Goal: Navigation & Orientation: Find specific page/section

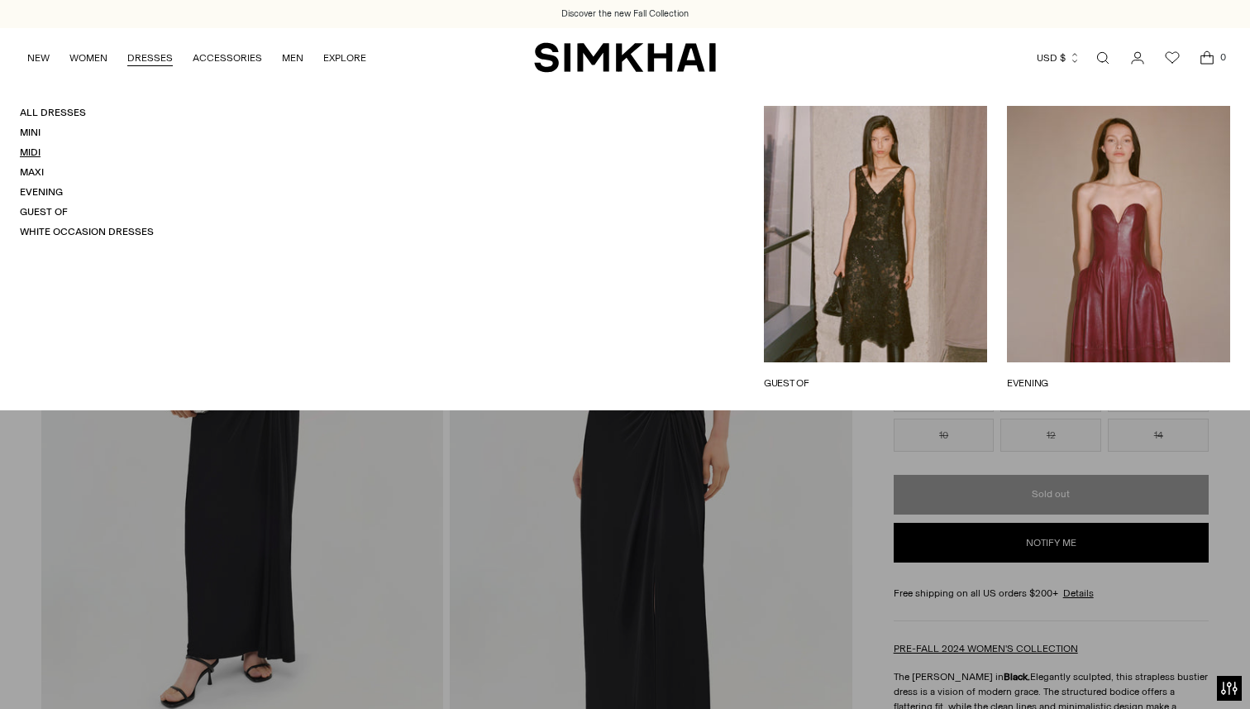
click at [35, 154] on link "Midi" at bounding box center [30, 152] width 21 height 12
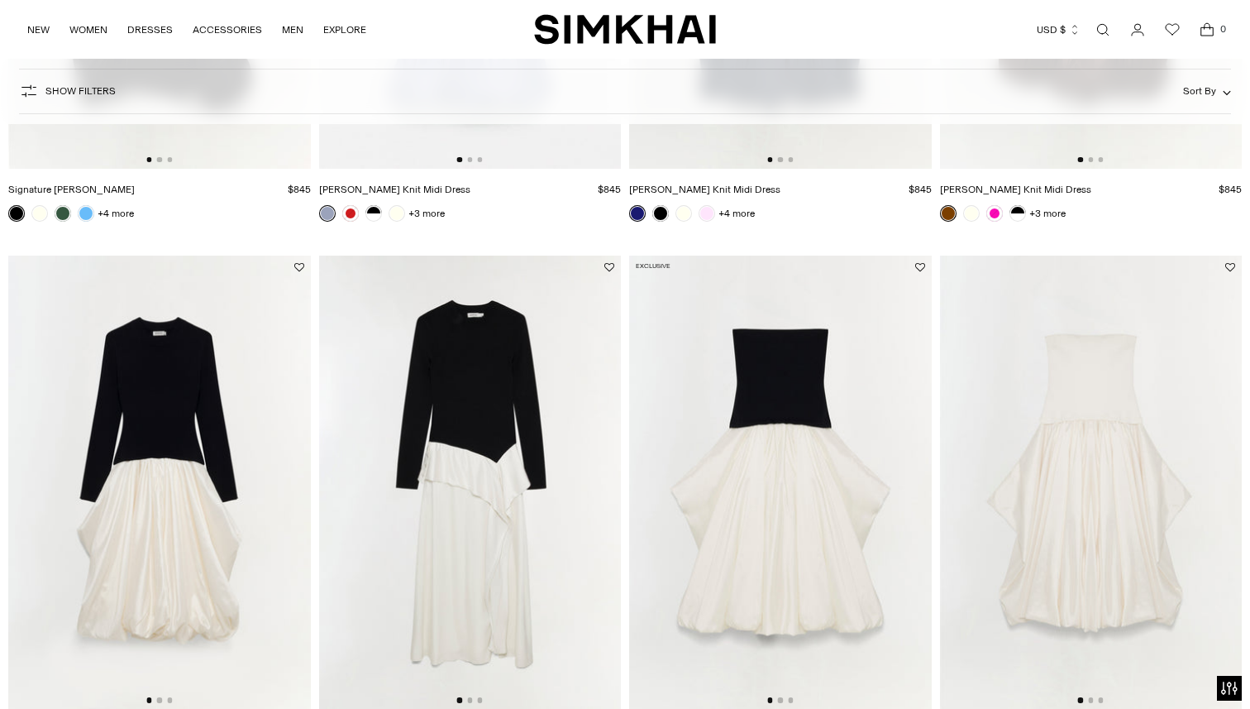
scroll to position [1215, 0]
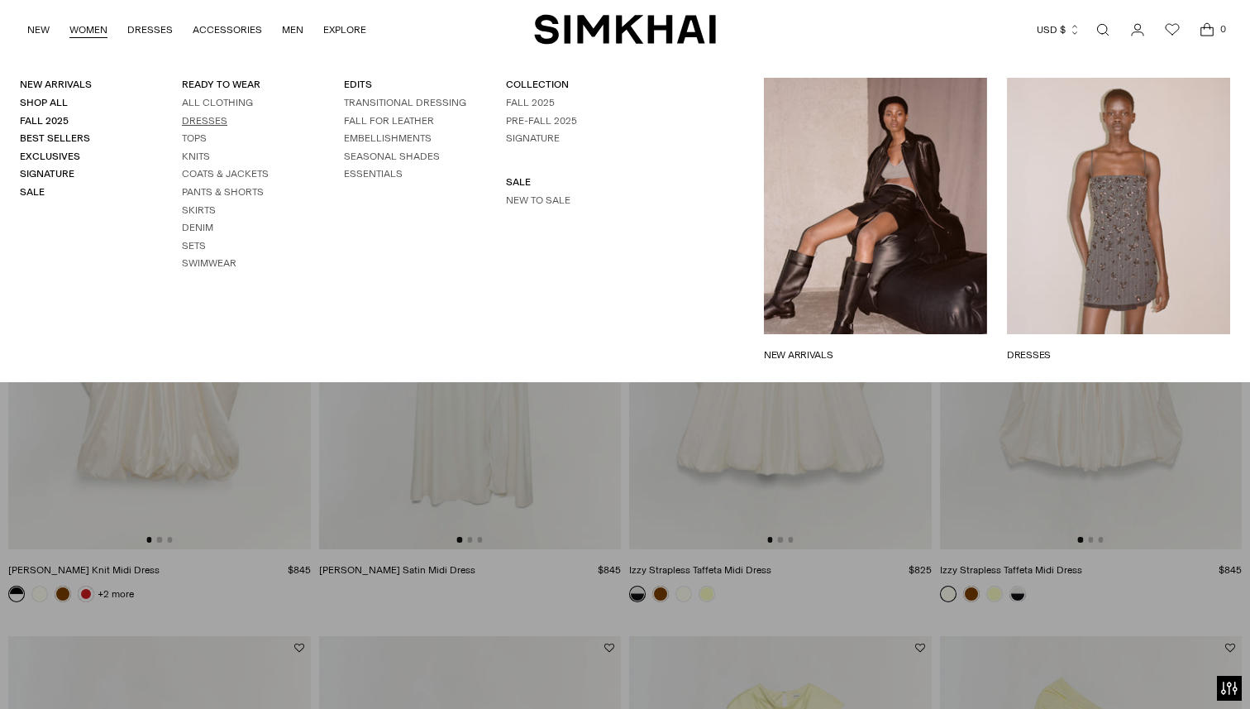
click at [212, 124] on link "Dresses" at bounding box center [204, 121] width 45 height 12
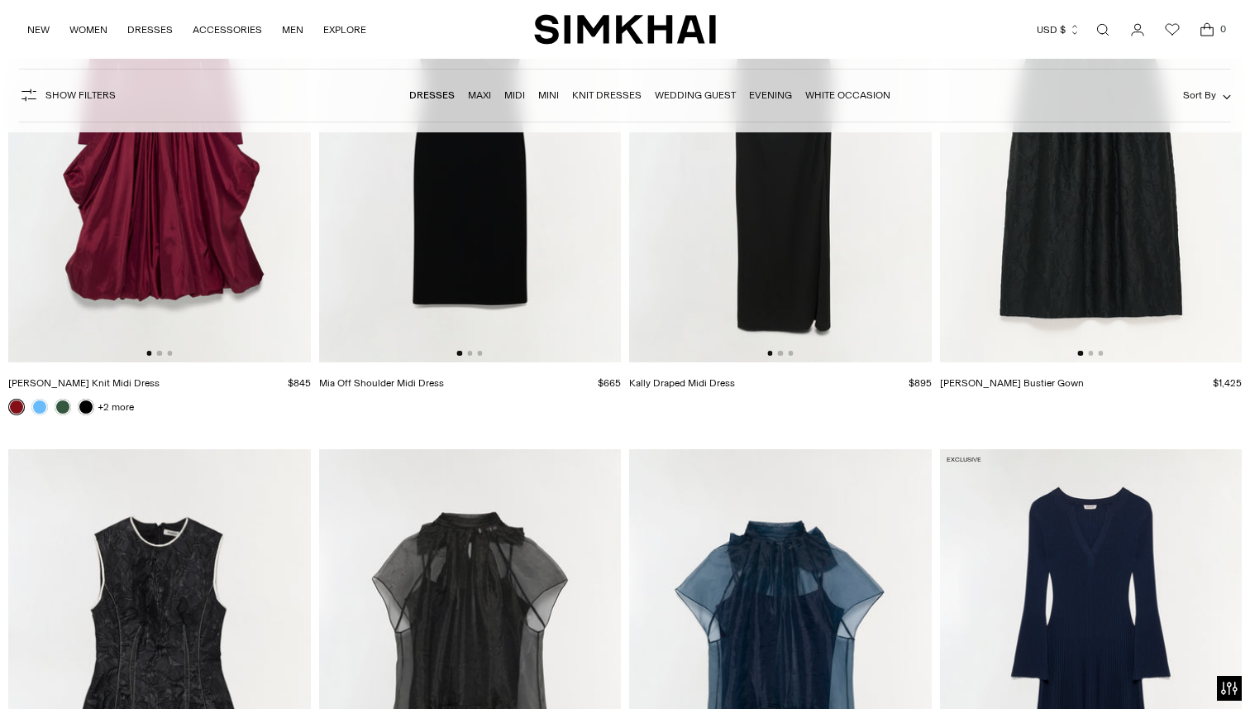
scroll to position [3080, 0]
